Goal: Information Seeking & Learning: Learn about a topic

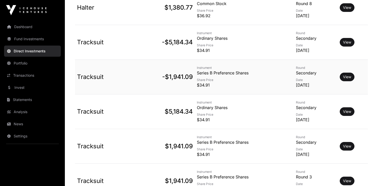
scroll to position [394, 0]
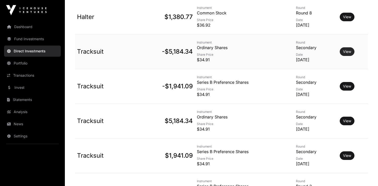
click at [349, 53] on link "View" at bounding box center [347, 51] width 8 height 5
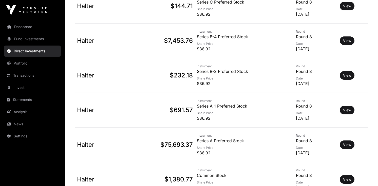
scroll to position [214, 0]
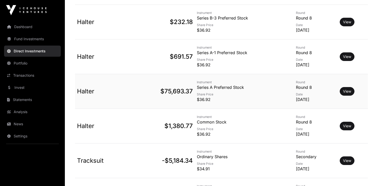
scroll to position [233, 0]
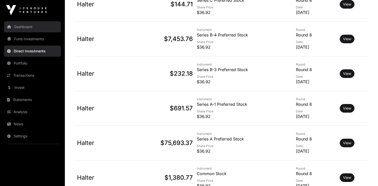
click at [34, 28] on link "Dashboard" at bounding box center [32, 26] width 57 height 11
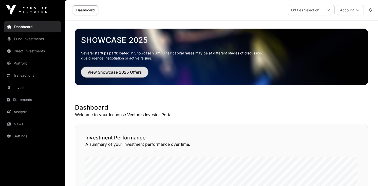
click at [112, 72] on span "View Showcase 2025 Offers" at bounding box center [114, 72] width 55 height 6
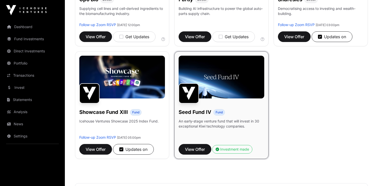
scroll to position [386, 0]
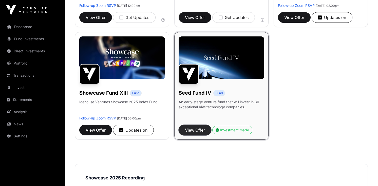
click at [203, 129] on span "View Offer" at bounding box center [195, 130] width 20 height 6
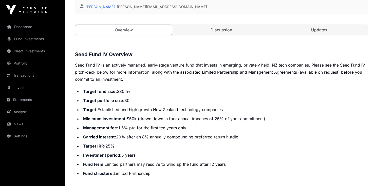
scroll to position [149, 0]
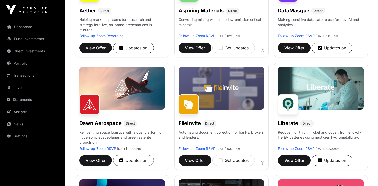
scroll to position [139, 0]
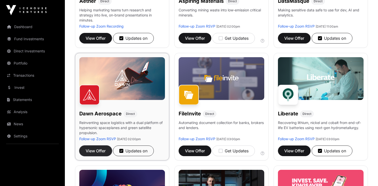
click at [103, 153] on span "View Offer" at bounding box center [96, 151] width 20 height 6
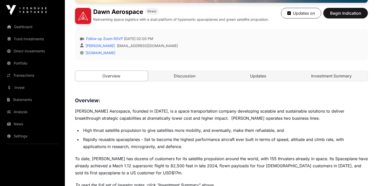
scroll to position [97, 0]
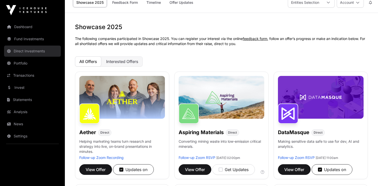
scroll to position [7, 0]
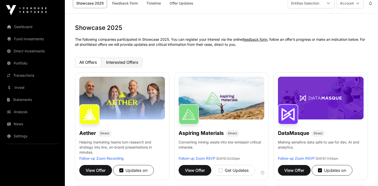
click at [130, 63] on span "Interested Offers" at bounding box center [122, 62] width 32 height 5
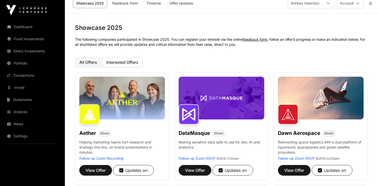
click at [86, 62] on span "All Offers" at bounding box center [88, 62] width 18 height 5
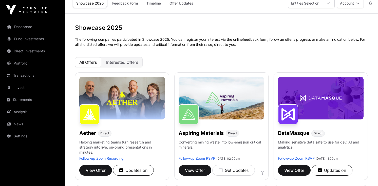
scroll to position [0, 0]
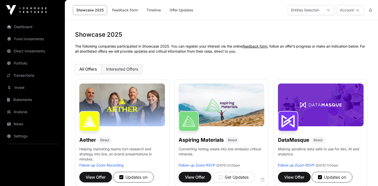
click at [75, 64] on button "All Offers" at bounding box center [88, 69] width 26 height 10
